Goal: Check status: Check status

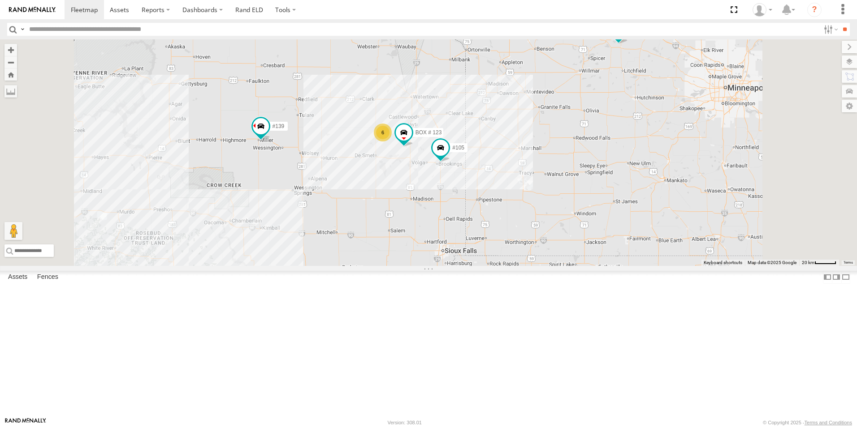
drag, startPoint x: 431, startPoint y: 246, endPoint x: 440, endPoint y: 217, distance: 30.6
click at [440, 220] on div "#139 f- 350 #126 #105 6 BOX # 123" at bounding box center [428, 152] width 857 height 227
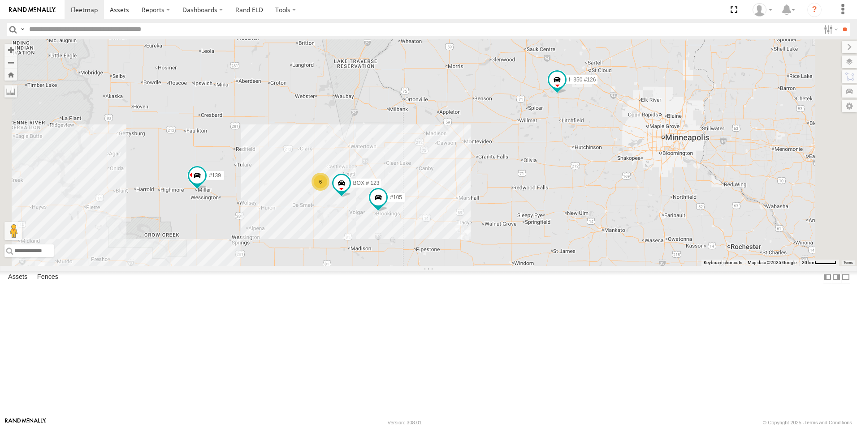
drag, startPoint x: 594, startPoint y: 240, endPoint x: 583, endPoint y: 236, distance: 12.1
click at [583, 236] on div "#139 f- 350 #126 #105 BOX # 123 6" at bounding box center [428, 152] width 857 height 227
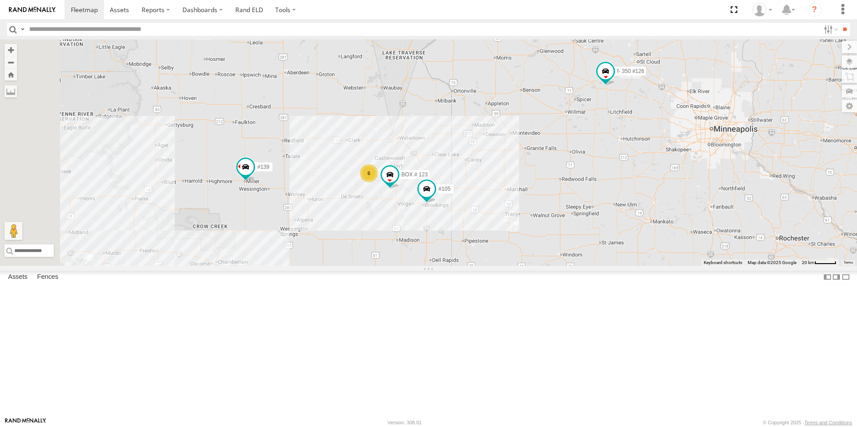
drag, startPoint x: 451, startPoint y: 252, endPoint x: 586, endPoint y: 206, distance: 142.7
click at [586, 206] on div "#139 f- 350 #126 #105 BOX # 123 6" at bounding box center [428, 152] width 857 height 227
